Goal: Task Accomplishment & Management: Use online tool/utility

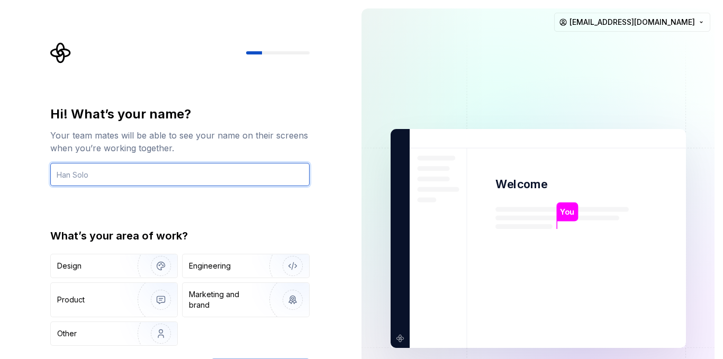
click at [148, 182] on input "text" at bounding box center [179, 174] width 259 height 23
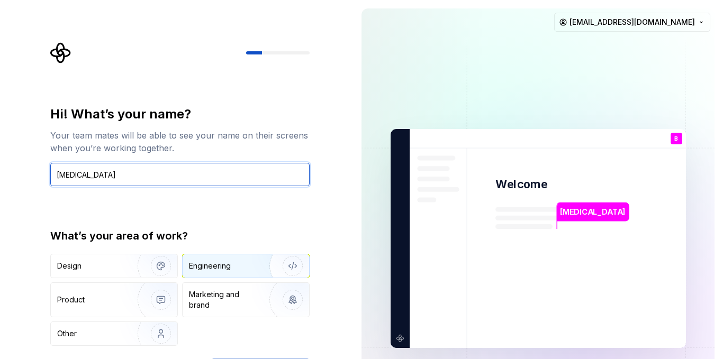
type input "[MEDICAL_DATA]"
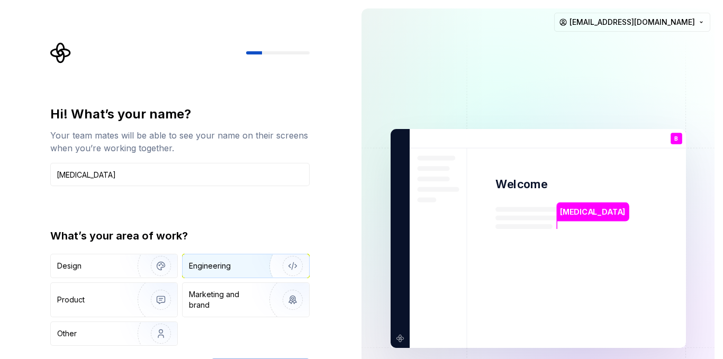
click at [224, 262] on div "Engineering" at bounding box center [210, 266] width 42 height 11
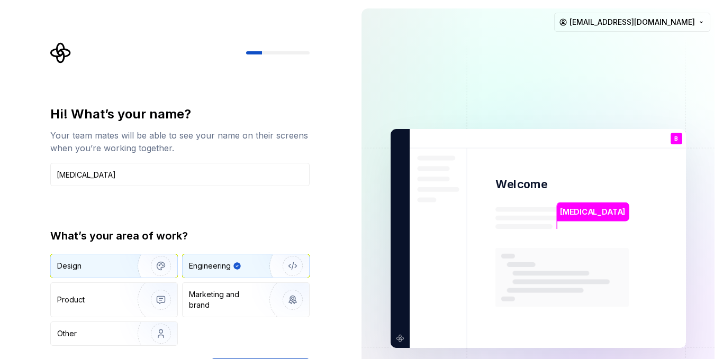
click at [111, 265] on div "Design" at bounding box center [90, 266] width 67 height 11
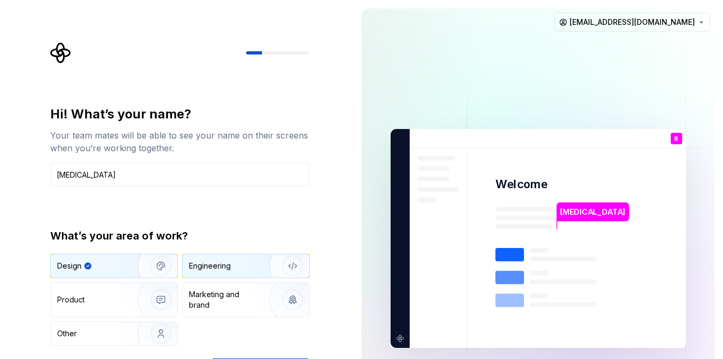
click at [215, 270] on div "Engineering" at bounding box center [210, 266] width 42 height 11
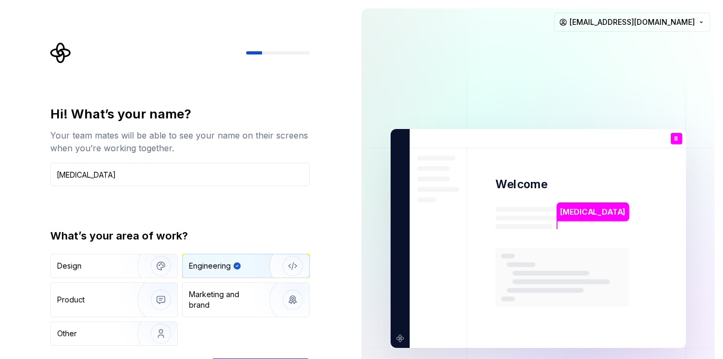
drag, startPoint x: 722, startPoint y: 68, endPoint x: 722, endPoint y: 268, distance: 200.6
click at [722, 268] on div "[MEDICAL_DATA] Welcome B You T B +3 [PERSON_NAME] [PERSON_NAME] [PERSON_NAME][E…" at bounding box center [538, 238] width 370 height 477
click at [368, 235] on img at bounding box center [538, 239] width 429 height 500
click at [589, 221] on div "[MEDICAL_DATA]" at bounding box center [593, 212] width 72 height 19
click at [586, 216] on p "[MEDICAL_DATA]" at bounding box center [592, 212] width 65 height 12
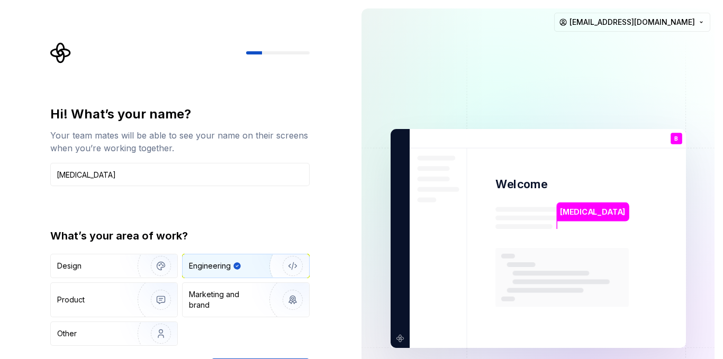
click at [383, 215] on img at bounding box center [538, 239] width 429 height 500
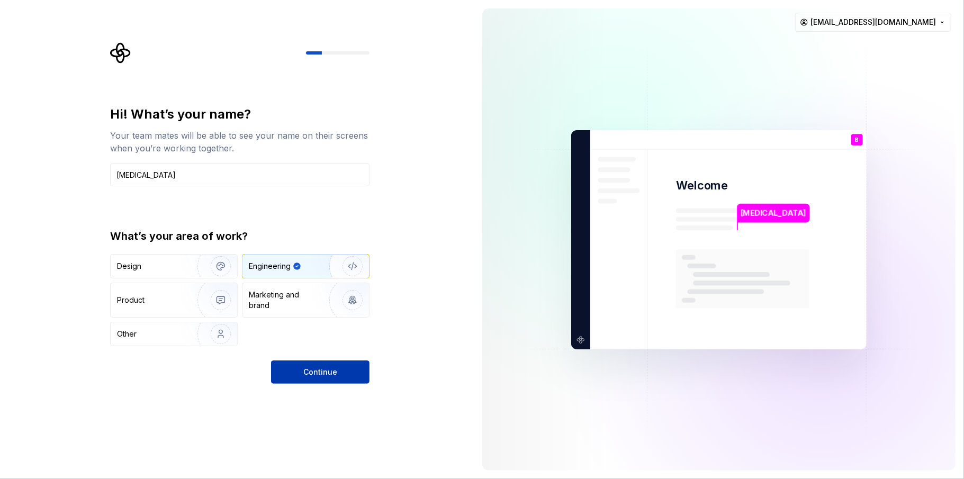
drag, startPoint x: 600, startPoint y: 0, endPoint x: 326, endPoint y: 373, distance: 462.5
click at [326, 359] on span "Continue" at bounding box center [320, 372] width 34 height 11
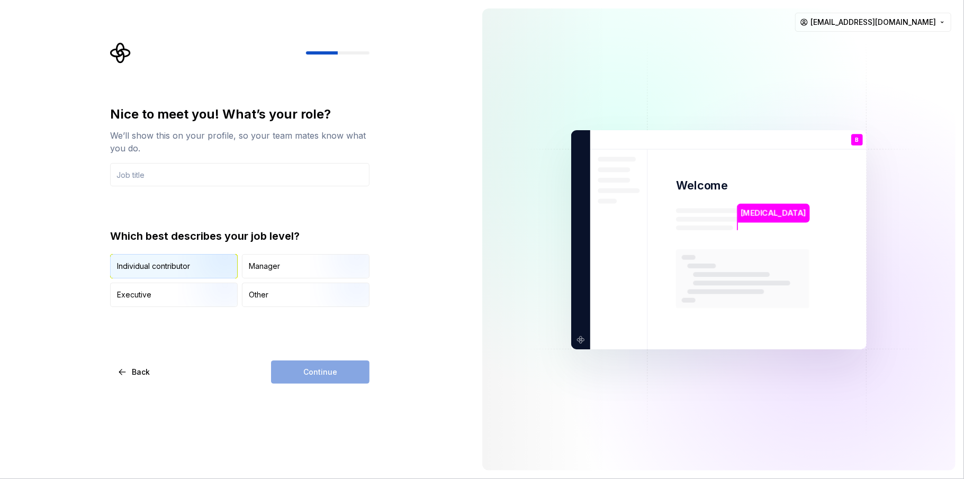
click at [176, 267] on div "Individual contributor" at bounding box center [153, 266] width 73 height 11
click at [215, 176] on input "text" at bounding box center [239, 174] width 259 height 23
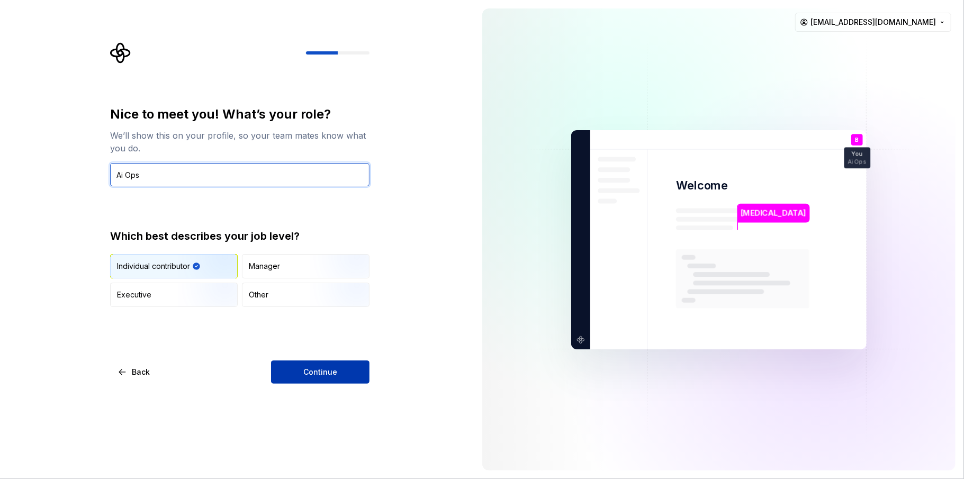
type input "Ai Ops"
click at [339, 359] on button "Continue" at bounding box center [320, 371] width 98 height 23
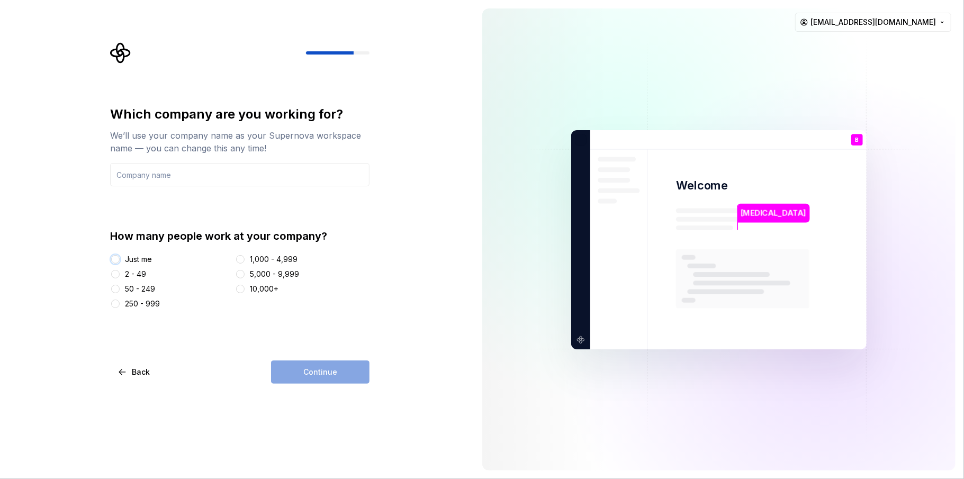
click at [119, 261] on button "Just me" at bounding box center [115, 259] width 8 height 8
click at [240, 174] on input "text" at bounding box center [239, 174] width 259 height 23
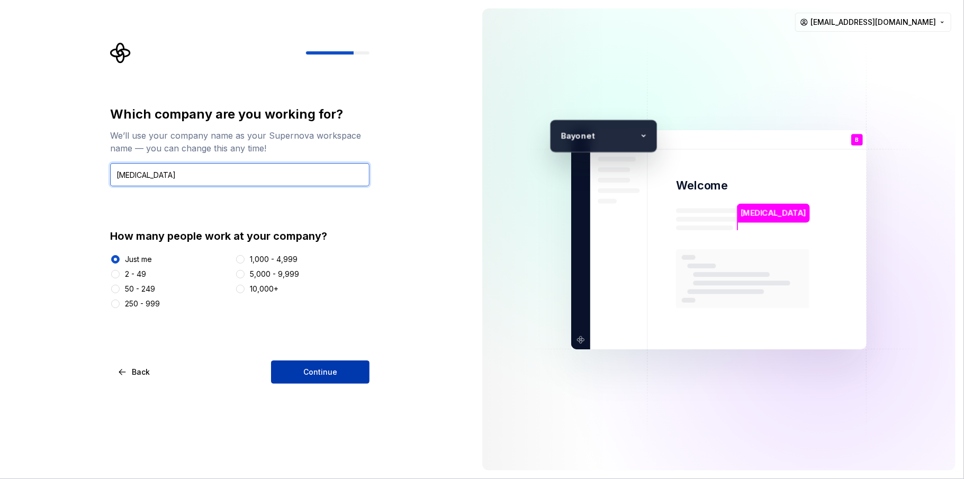
type input "[MEDICAL_DATA]"
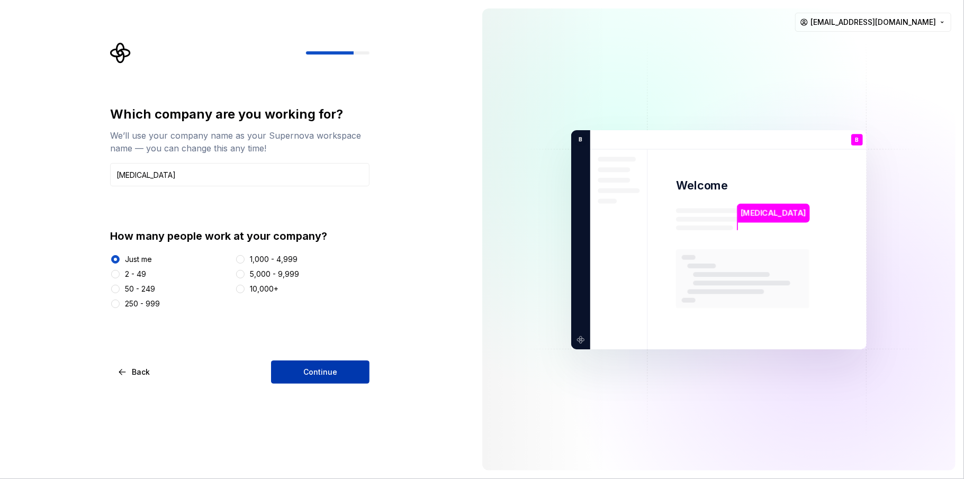
click at [319, 359] on span "Continue" at bounding box center [320, 372] width 34 height 11
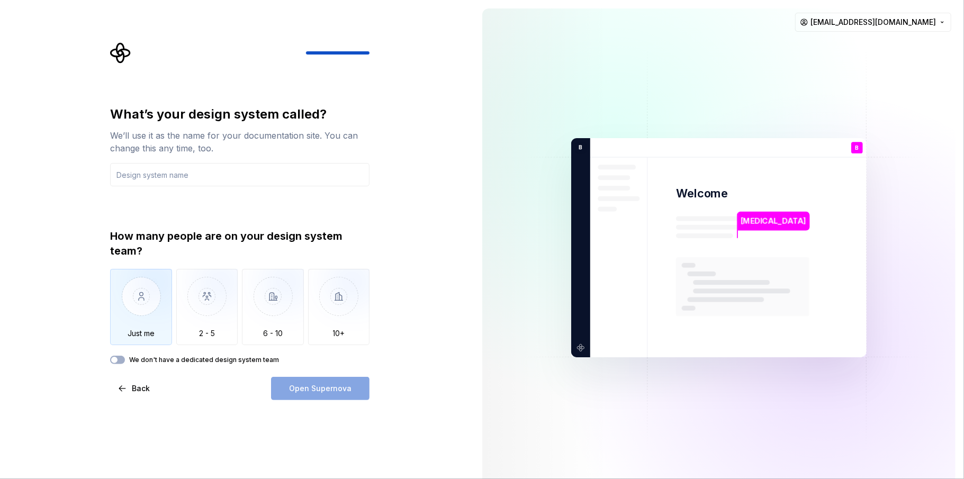
click at [155, 314] on img "button" at bounding box center [141, 304] width 62 height 71
click at [221, 178] on input "text" at bounding box center [239, 174] width 259 height 23
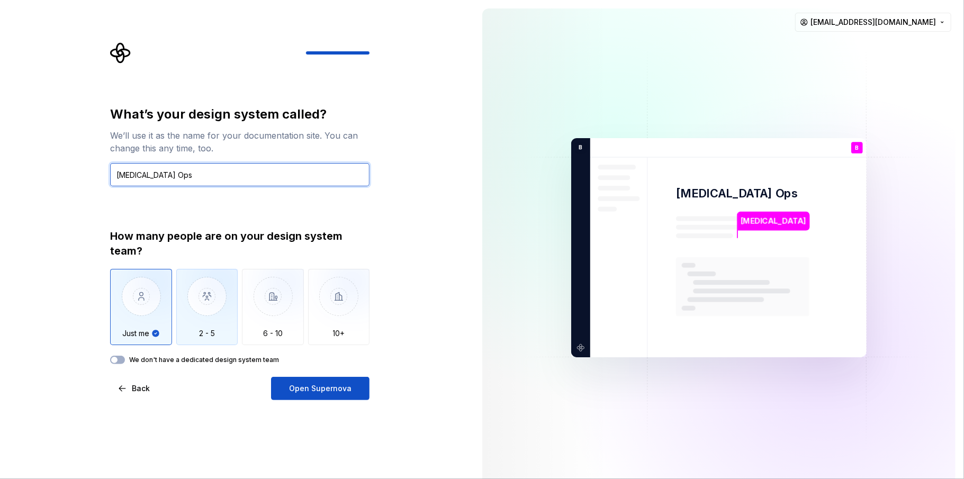
type input "[MEDICAL_DATA] Ops"
click at [206, 308] on img "button" at bounding box center [207, 304] width 62 height 71
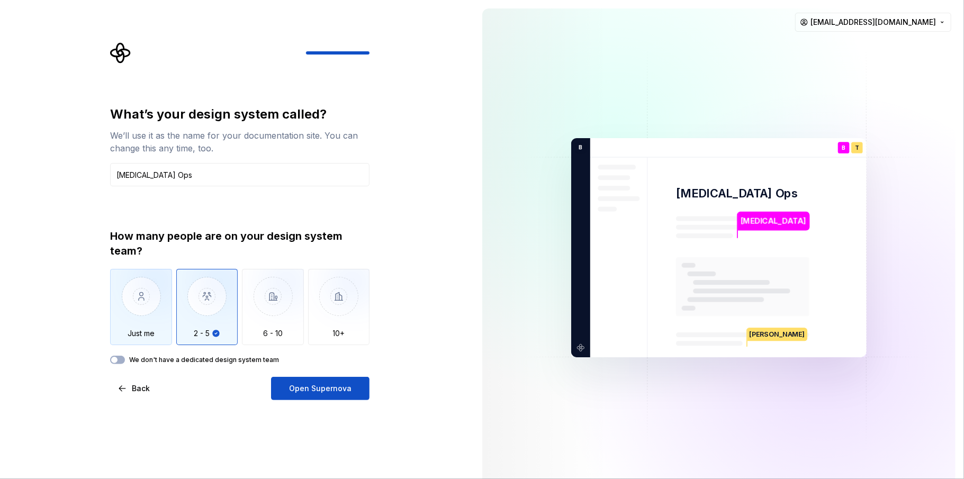
click at [153, 314] on img "button" at bounding box center [141, 304] width 62 height 71
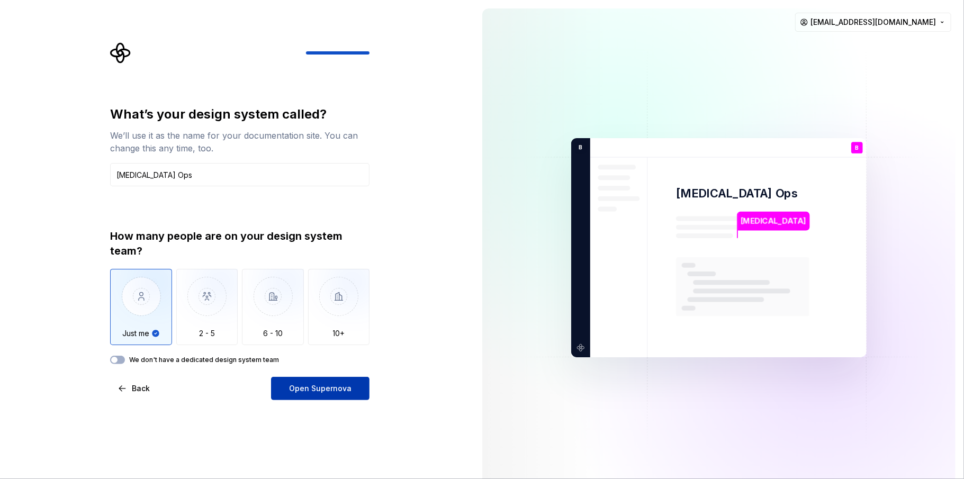
click at [296, 359] on button "Open Supernova" at bounding box center [320, 388] width 98 height 23
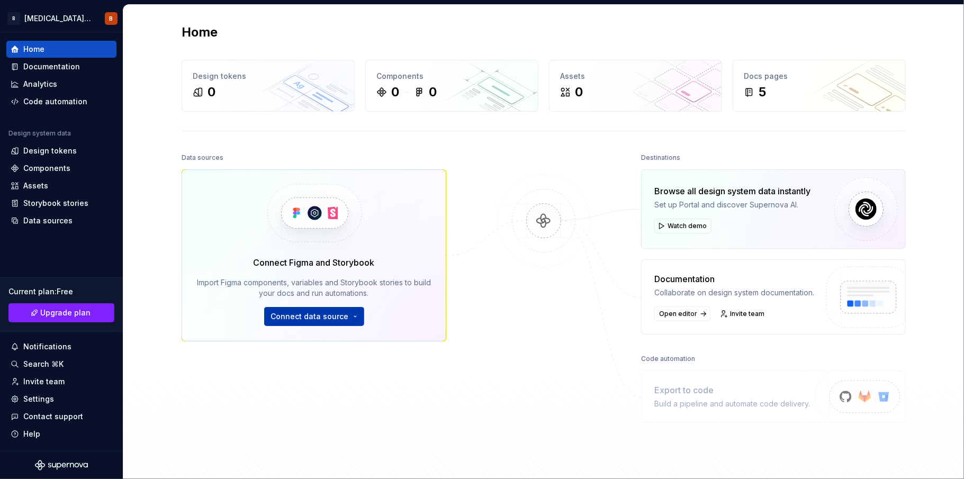
click at [331, 320] on span "Connect data source" at bounding box center [310, 316] width 78 height 11
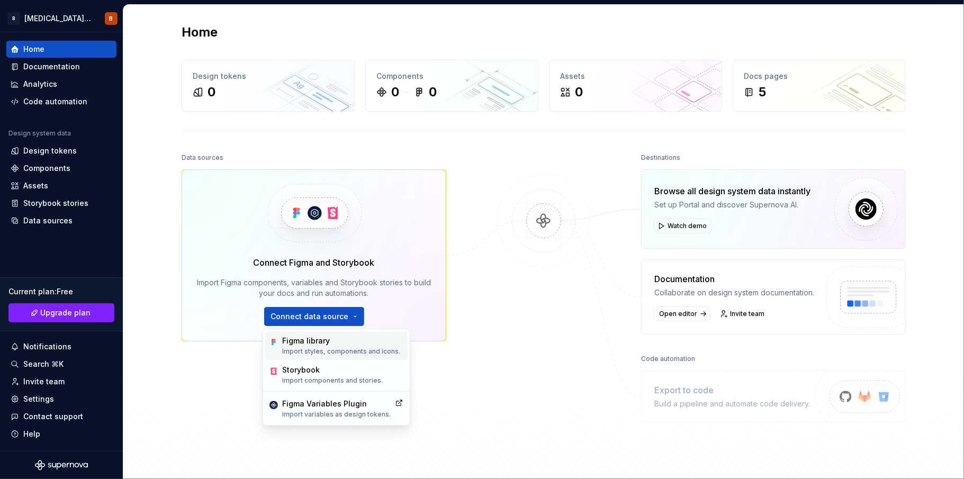
click at [324, 343] on div "Figma library" at bounding box center [341, 340] width 118 height 11
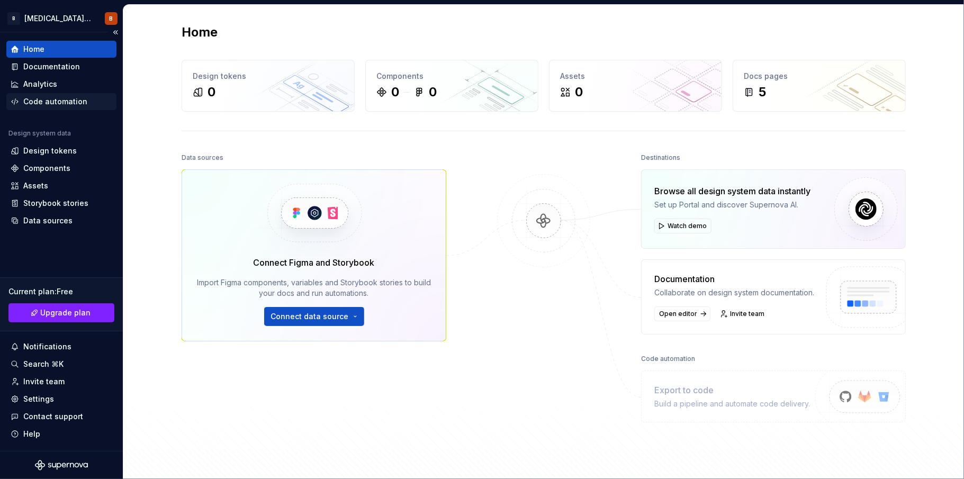
click at [72, 104] on div "Code automation" at bounding box center [55, 101] width 64 height 11
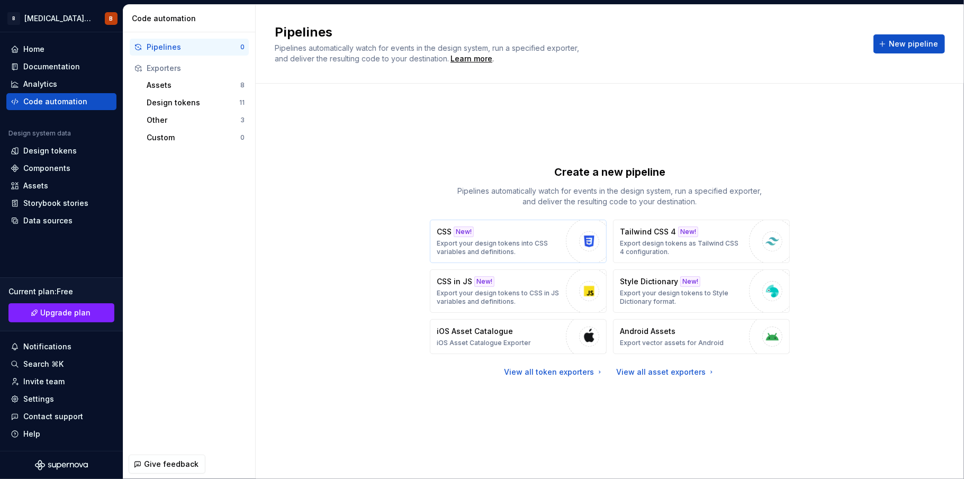
click at [517, 242] on p "Export your design tokens into CSS variables and definitions." at bounding box center [499, 247] width 124 height 17
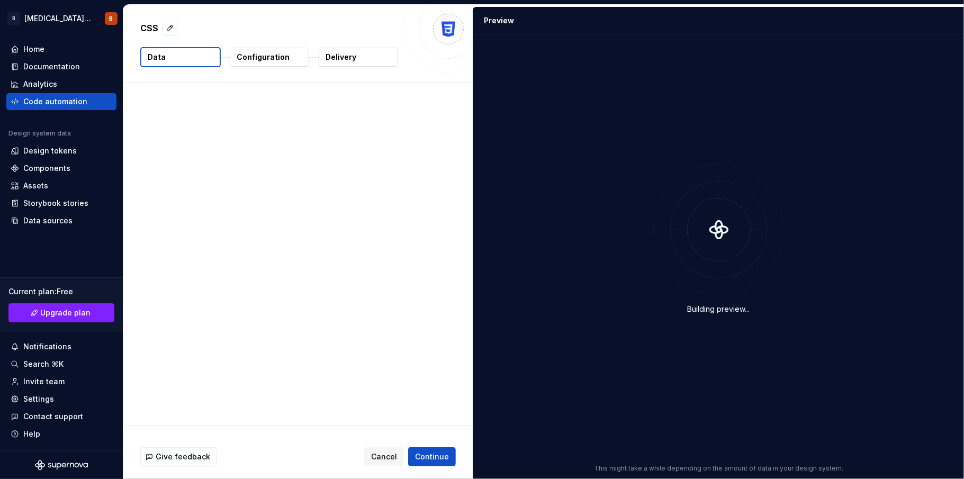
click at [693, 243] on div at bounding box center [719, 230] width 64 height 64
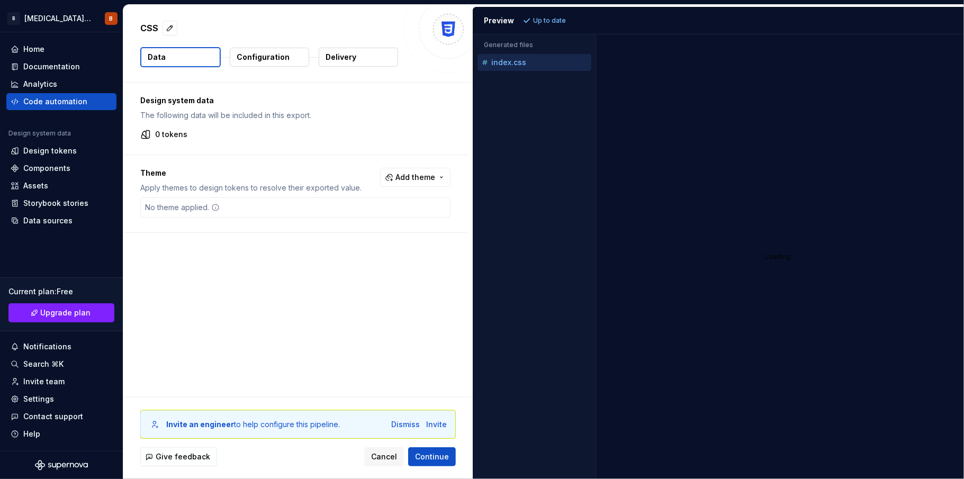
click at [153, 25] on p "CSS" at bounding box center [149, 28] width 18 height 13
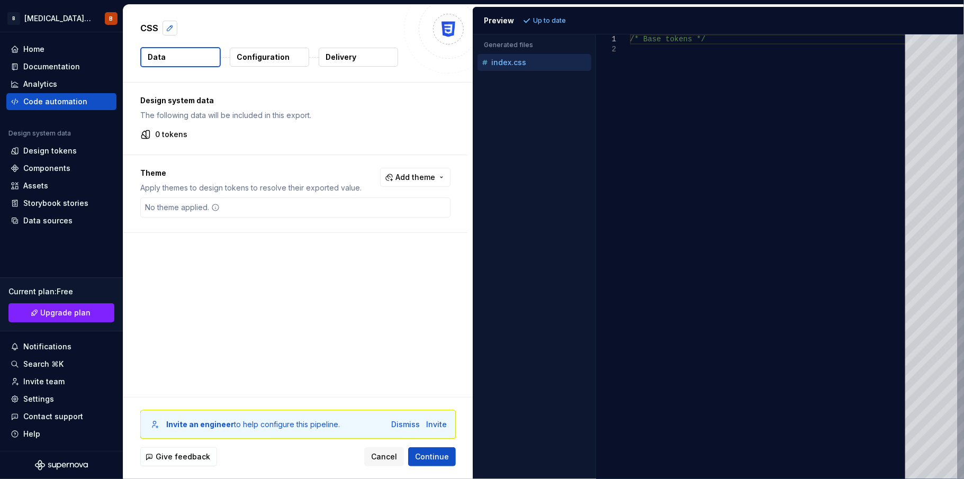
click at [168, 29] on button "button" at bounding box center [169, 28] width 15 height 15
type textarea "*"
click at [359, 31] on textarea "***" at bounding box center [267, 28] width 259 height 17
click at [43, 92] on div "Analytics" at bounding box center [61, 84] width 110 height 17
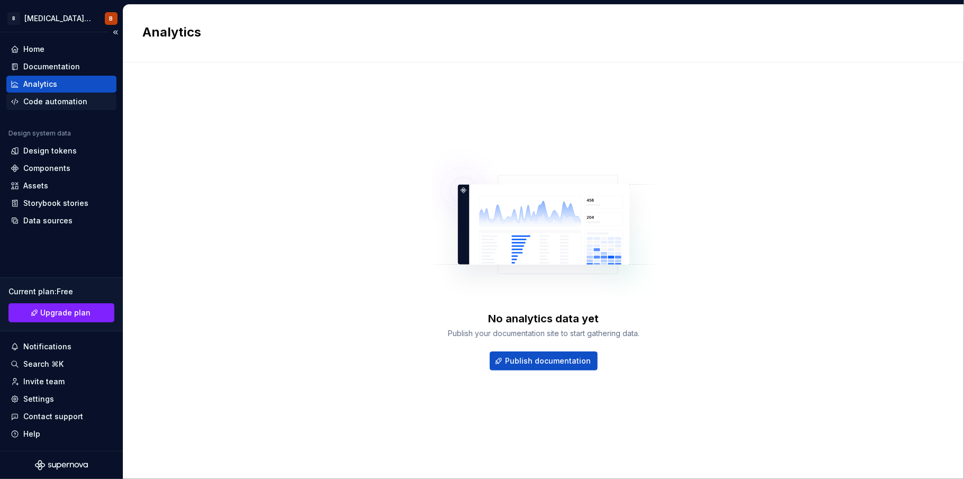
click at [29, 107] on div "Code automation" at bounding box center [61, 101] width 110 height 17
